Goal: Navigation & Orientation: Understand site structure

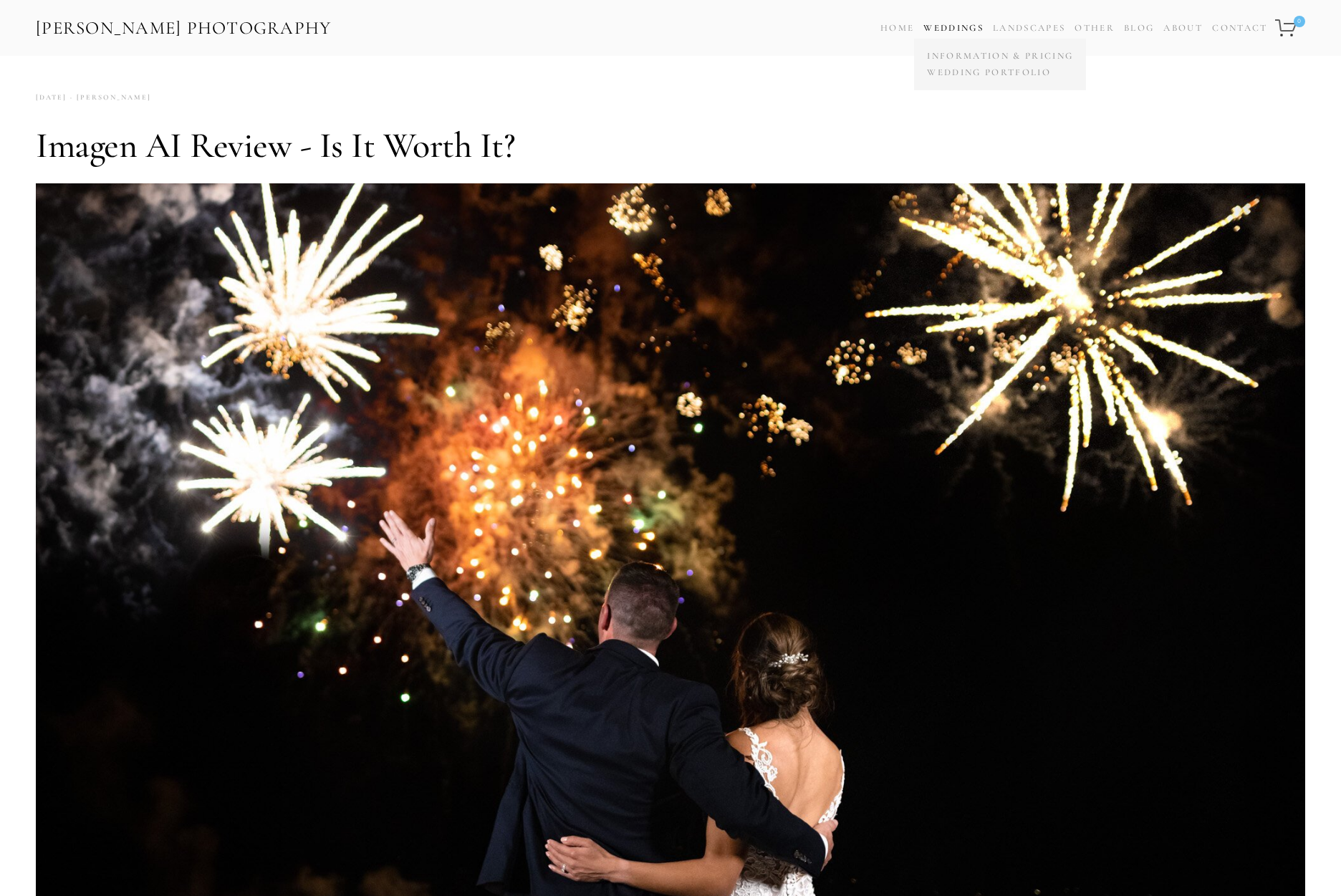
click at [966, 23] on link "Weddings" at bounding box center [953, 28] width 60 height 12
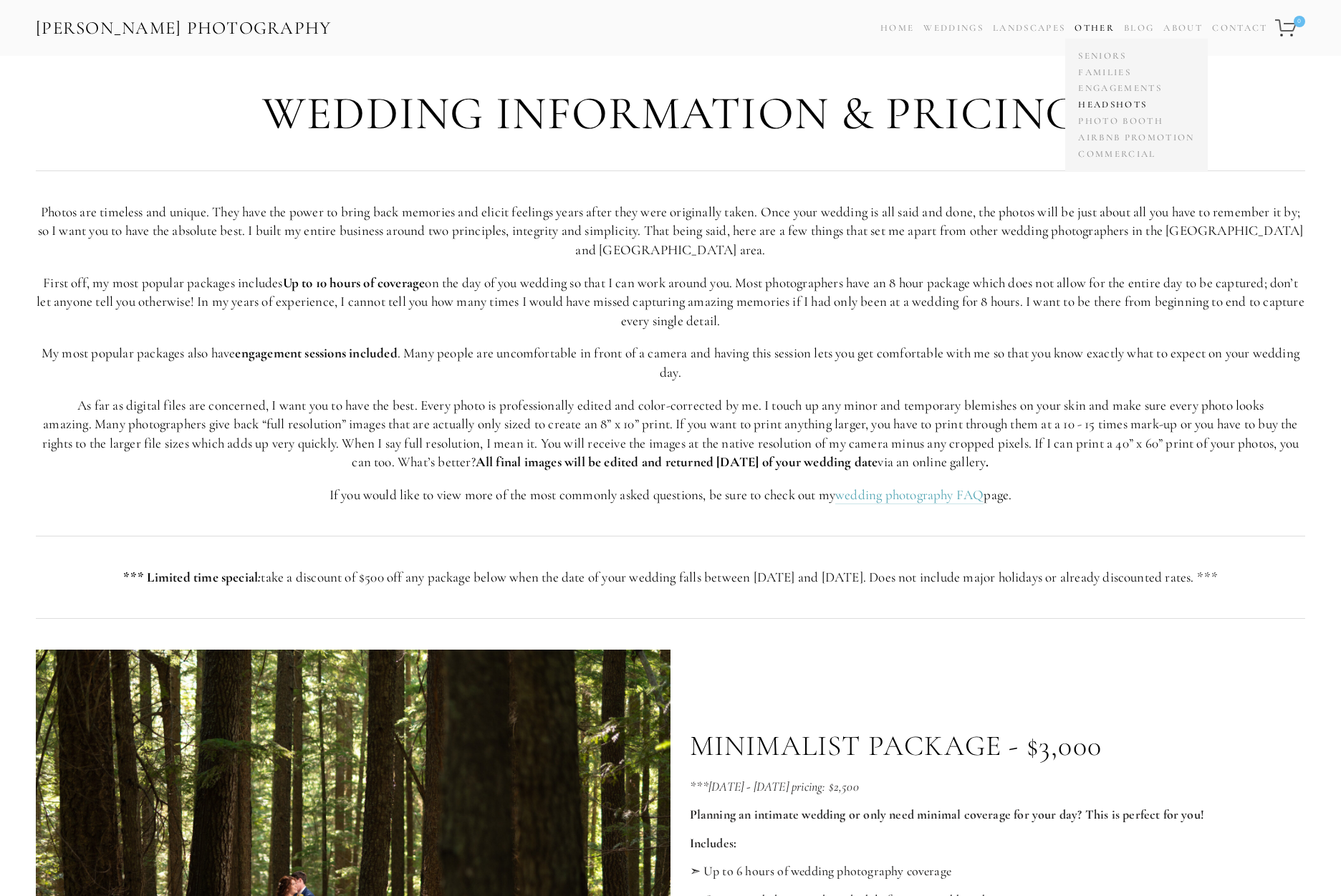
click at [1098, 106] on link "Headshots" at bounding box center [1135, 105] width 123 height 17
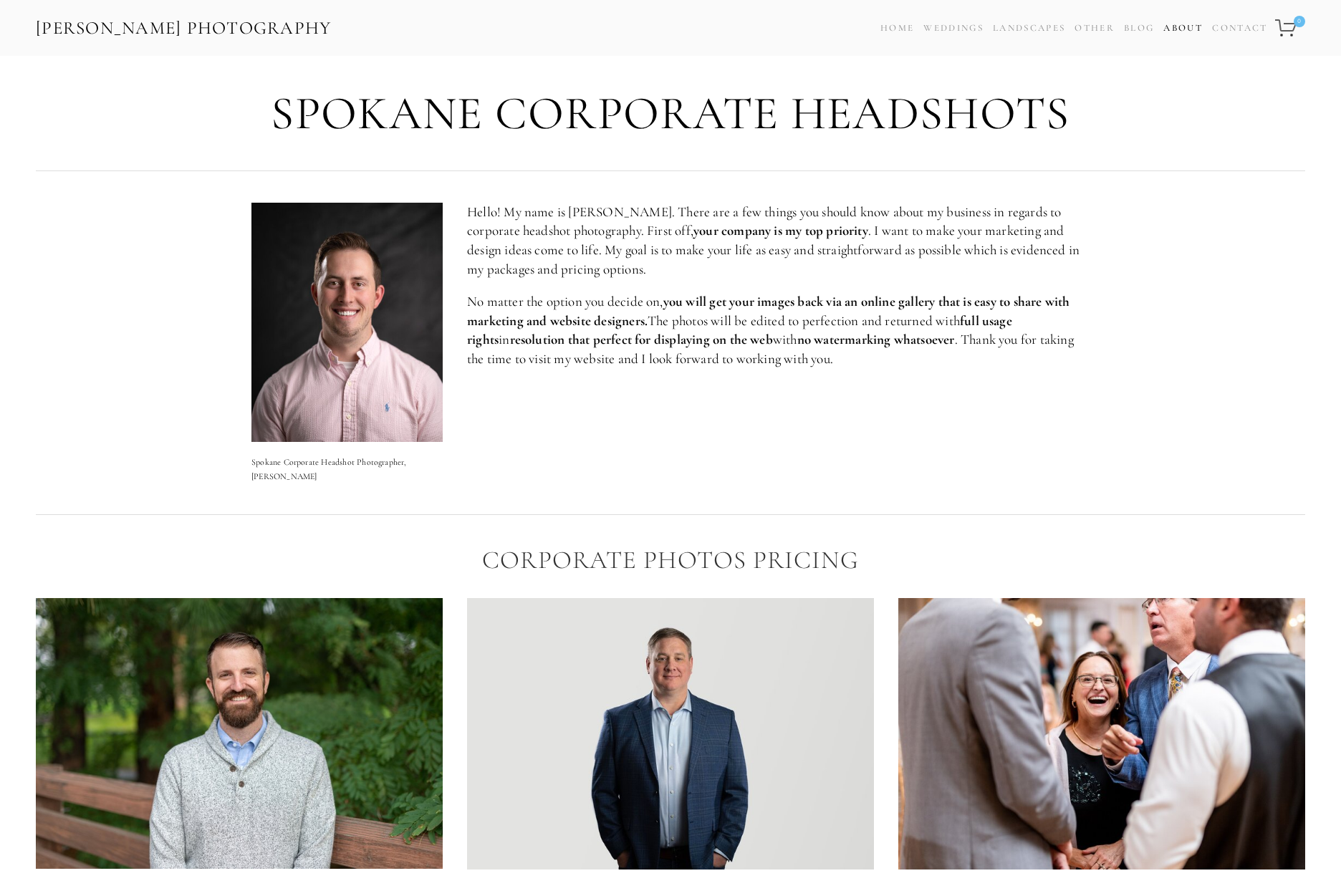
click at [1177, 25] on link "About" at bounding box center [1183, 28] width 39 height 21
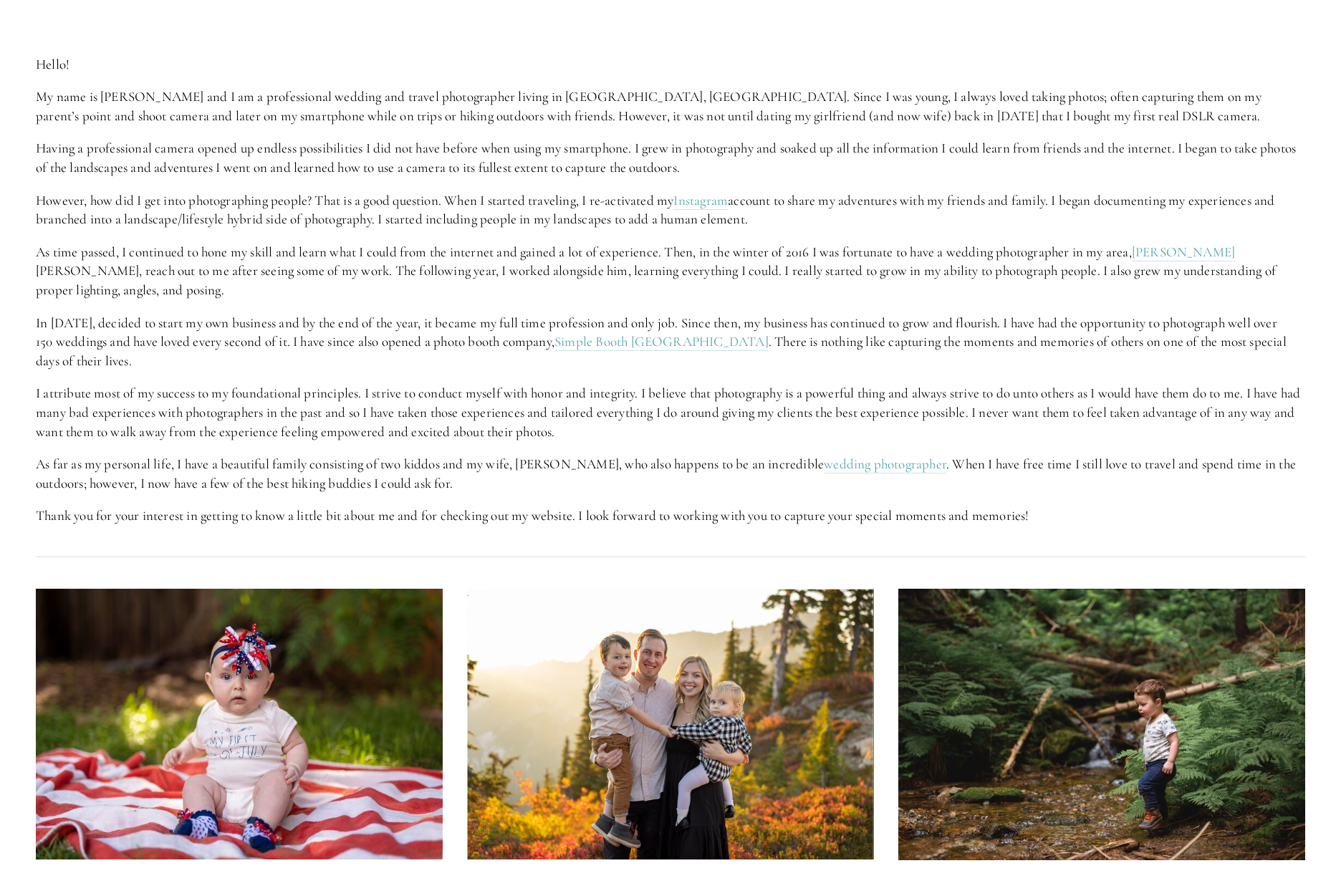
scroll to position [731, 0]
